Goal: Entertainment & Leisure: Consume media (video, audio)

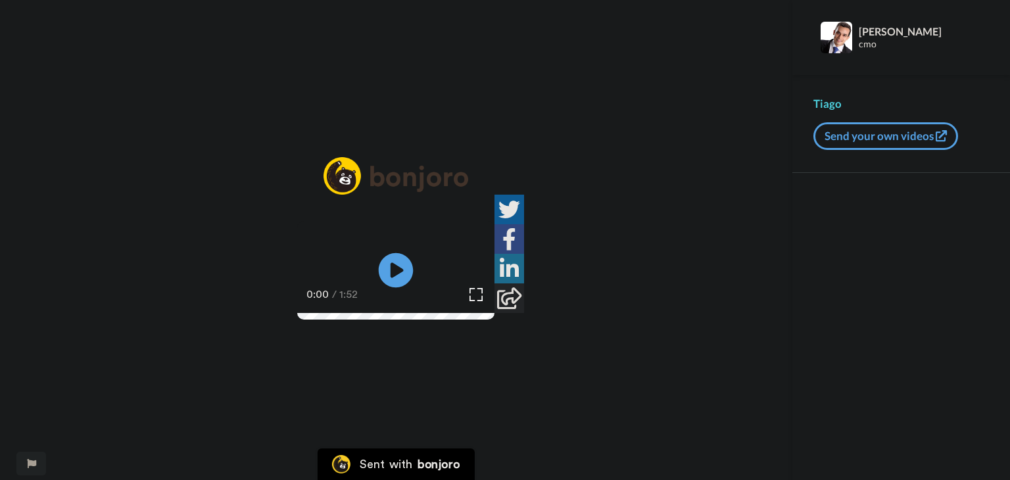
click at [385, 260] on icon at bounding box center [396, 270] width 35 height 35
click at [483, 301] on img at bounding box center [476, 294] width 14 height 14
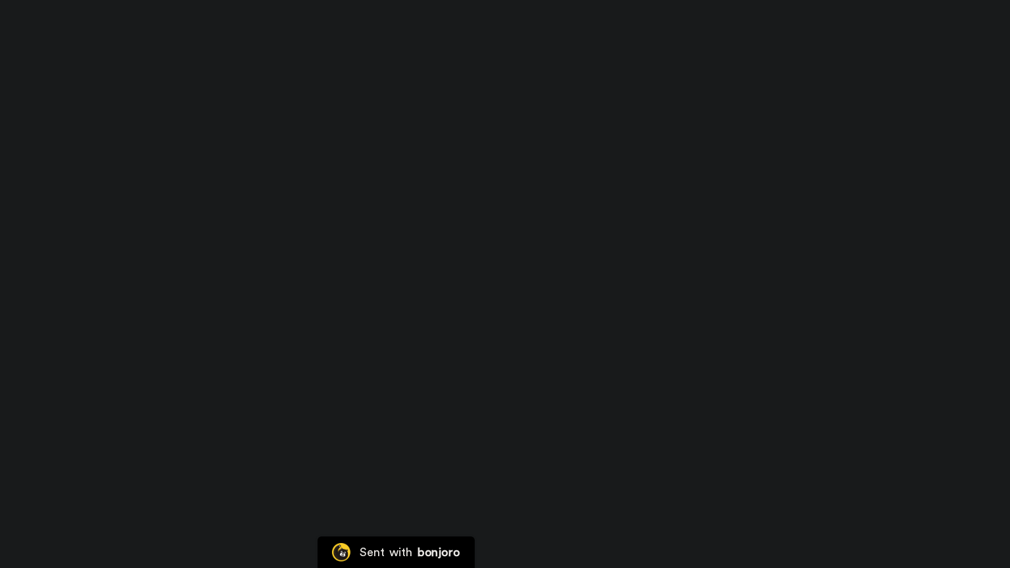
click at [644, 413] on video at bounding box center [505, 284] width 1010 height 568
click at [803, 479] on video at bounding box center [505, 284] width 1010 height 568
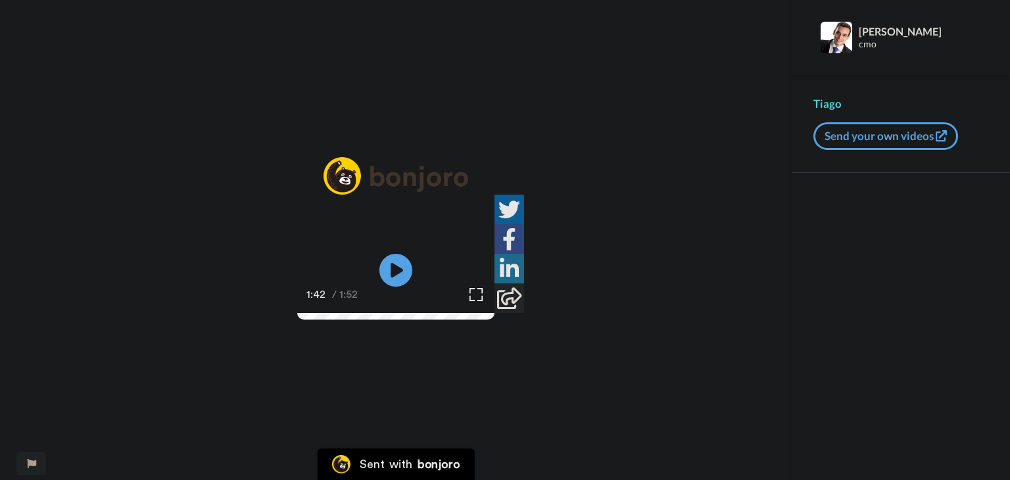
click at [987, 277] on div at bounding box center [901, 326] width 218 height 307
click at [483, 301] on img at bounding box center [476, 294] width 14 height 14
click at [494, 296] on video at bounding box center [395, 270] width 197 height 99
drag, startPoint x: 129, startPoint y: 195, endPoint x: 153, endPoint y: 166, distance: 37.3
click at [129, 195] on div "Play/Pause 1:43 / 1:52" at bounding box center [396, 248] width 792 height 182
